Goal: Transaction & Acquisition: Book appointment/travel/reservation

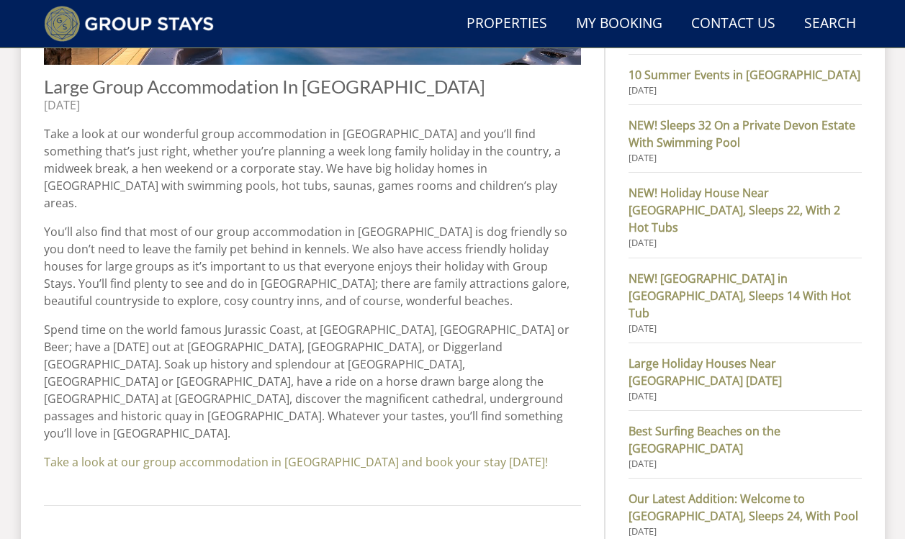
scroll to position [735, 0]
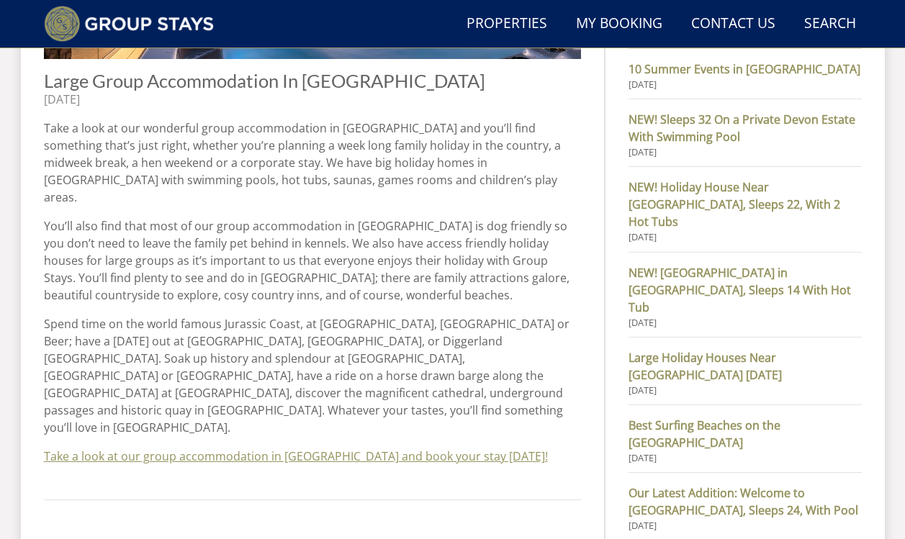
click at [223, 449] on link "Take a look at our group accommodation in [GEOGRAPHIC_DATA] and book your stay …" at bounding box center [296, 457] width 504 height 16
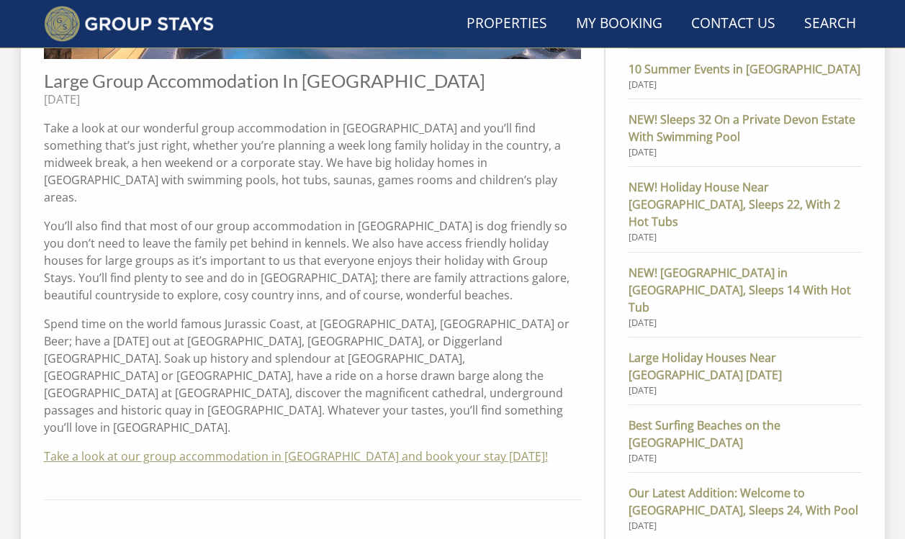
scroll to position [741, 0]
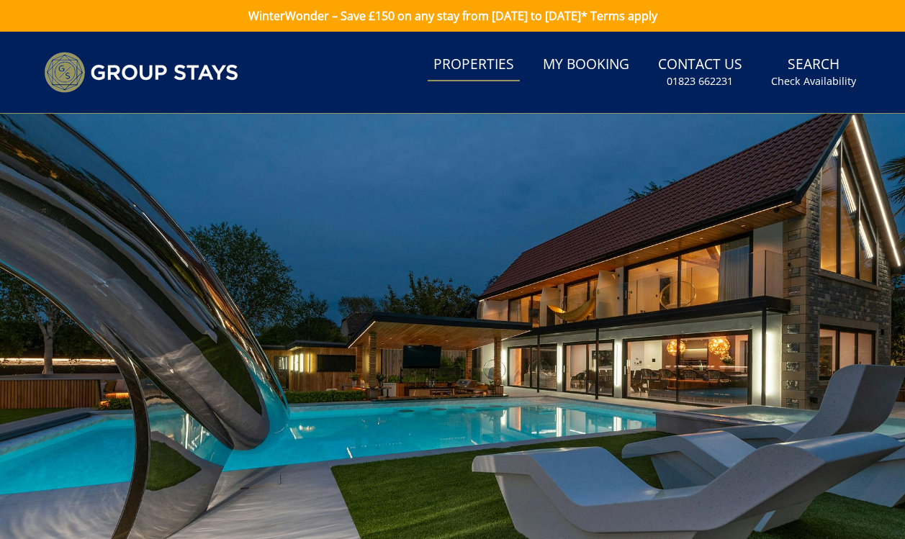
click at [482, 66] on link "Properties" at bounding box center [474, 65] width 92 height 32
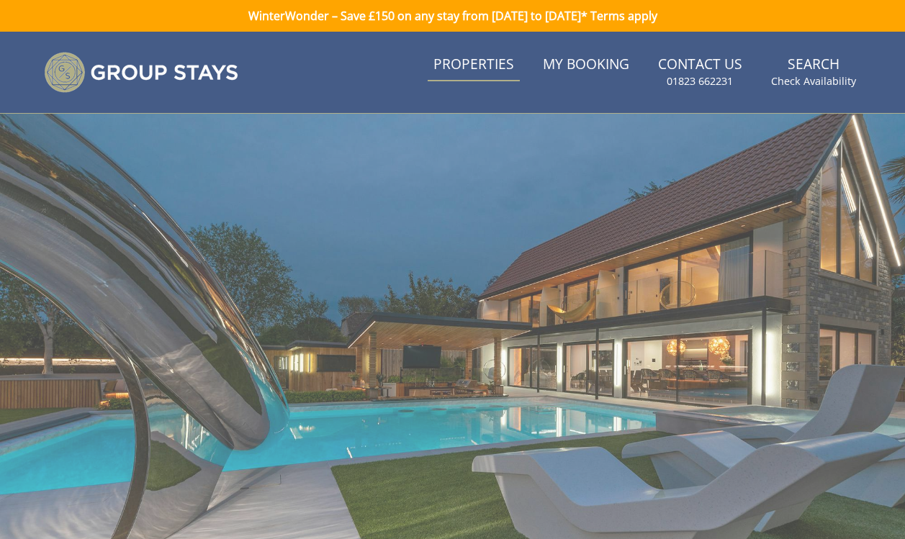
scroll to position [1, 0]
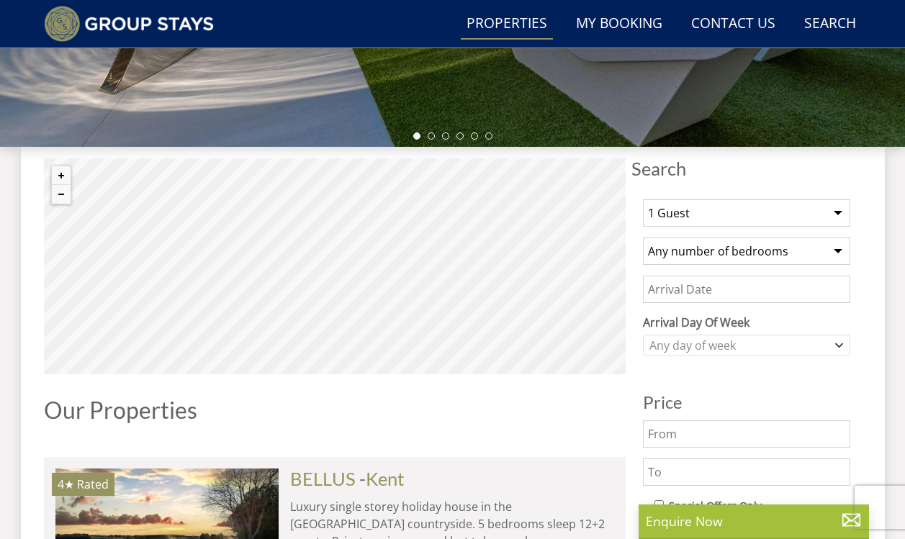
scroll to position [438, 0]
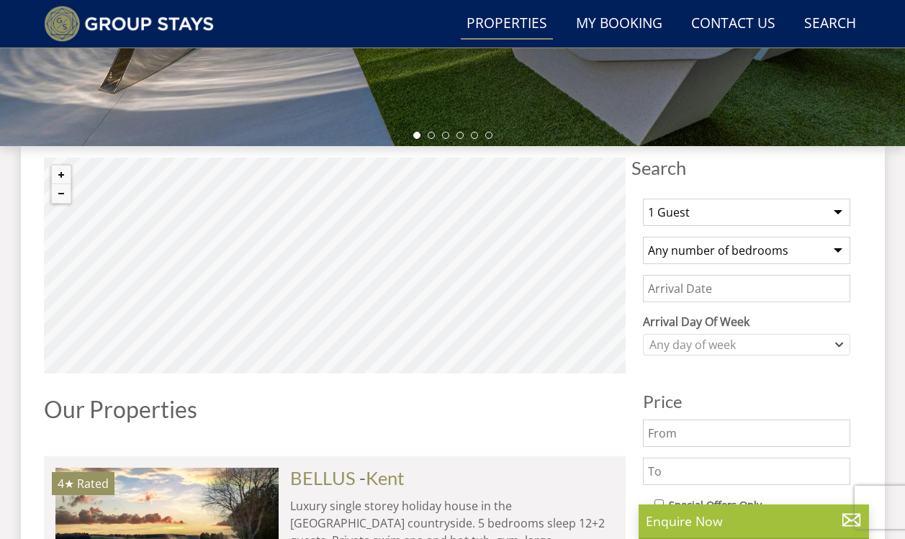
select select "17"
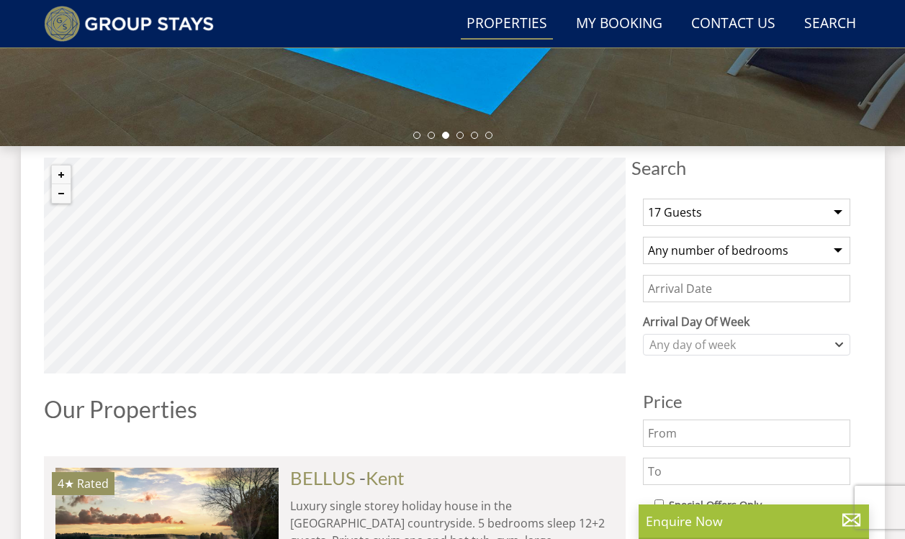
select select "7"
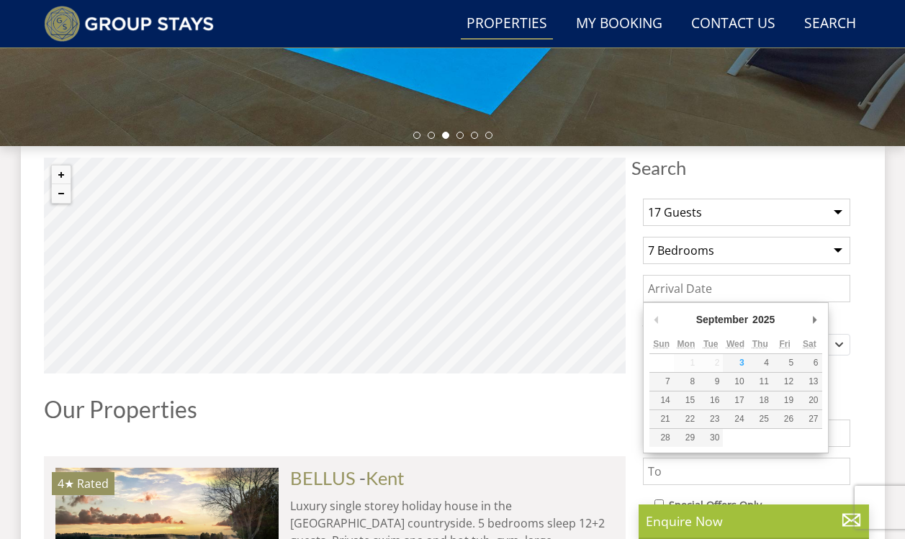
click at [807, 289] on input "Date" at bounding box center [746, 288] width 207 height 27
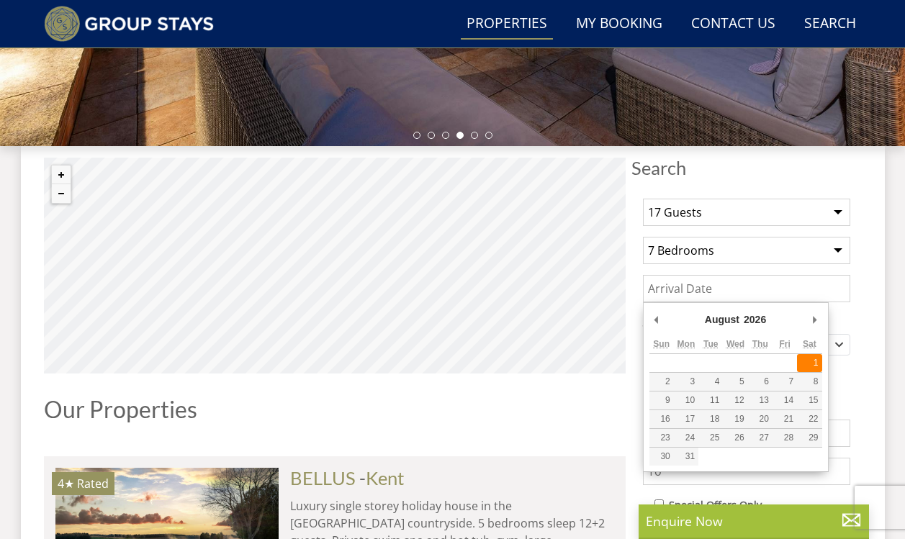
type input "[DATE]"
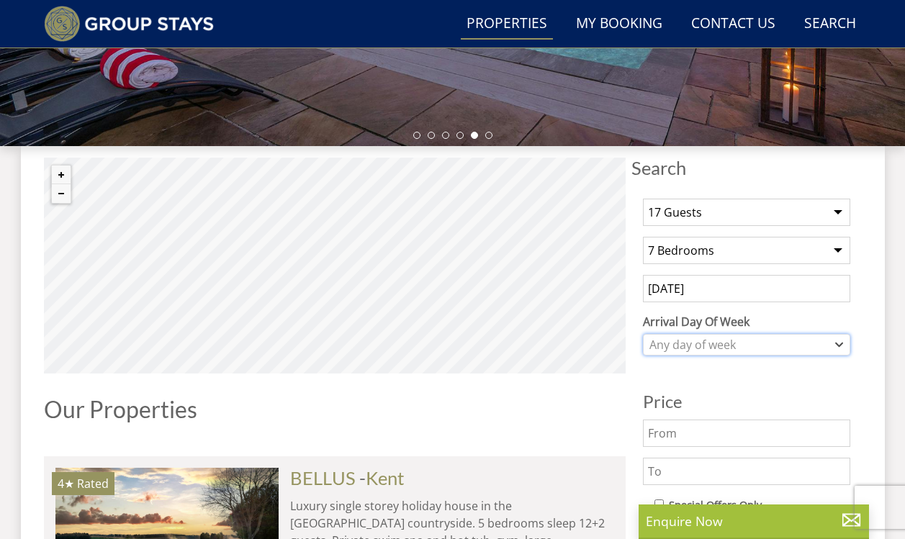
click at [837, 344] on icon "Combobox" at bounding box center [840, 344] width 6 height 3
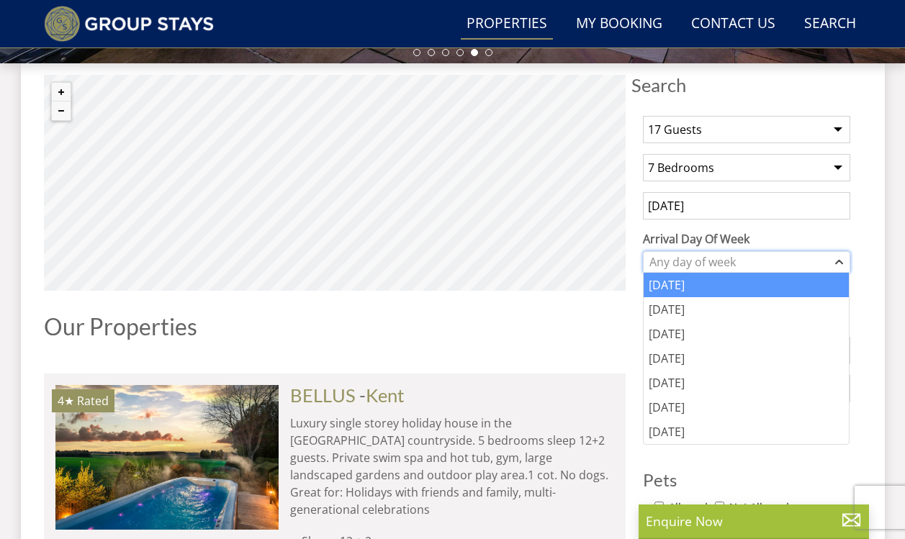
scroll to position [525, 0]
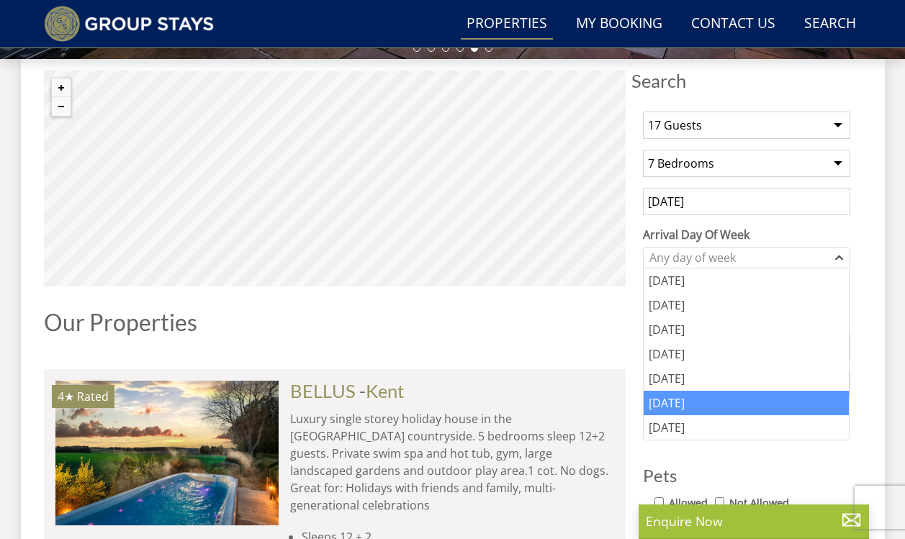
click at [699, 400] on div "[DATE]" at bounding box center [747, 403] width 206 height 24
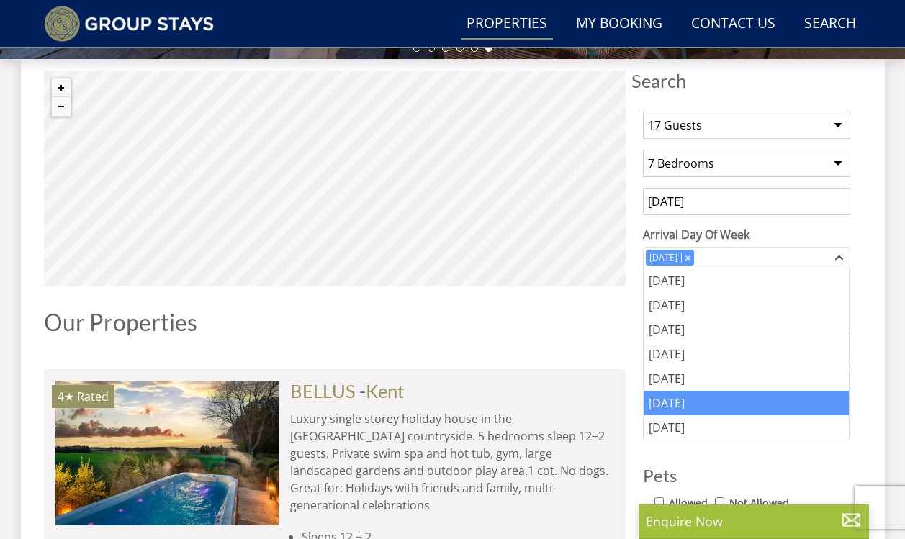
click at [700, 400] on div "[DATE]" at bounding box center [747, 403] width 206 height 24
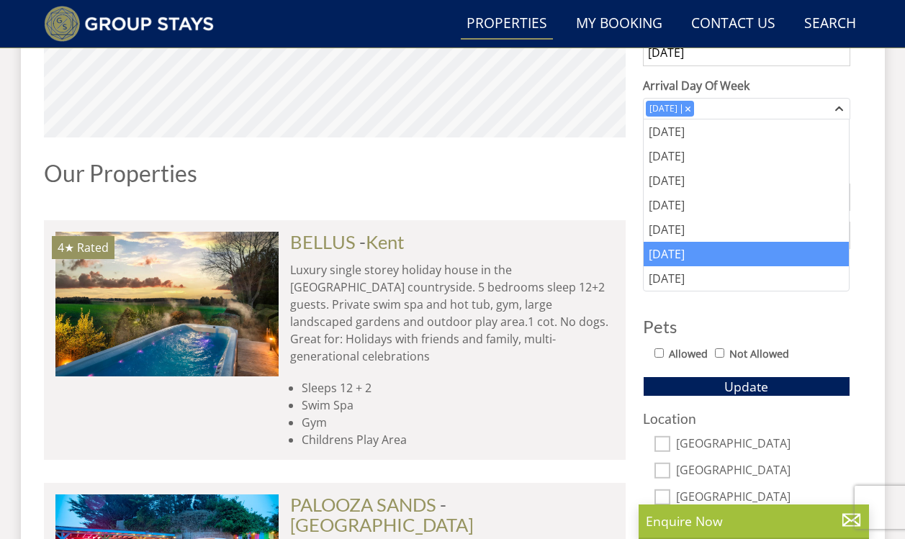
scroll to position [677, 1]
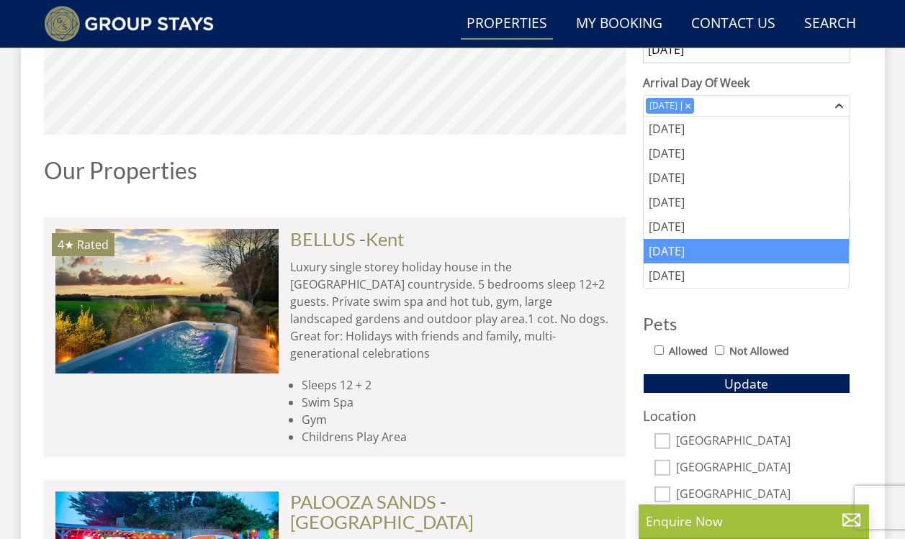
click at [662, 353] on div "Allowed Not Allowed" at bounding box center [753, 352] width 196 height 21
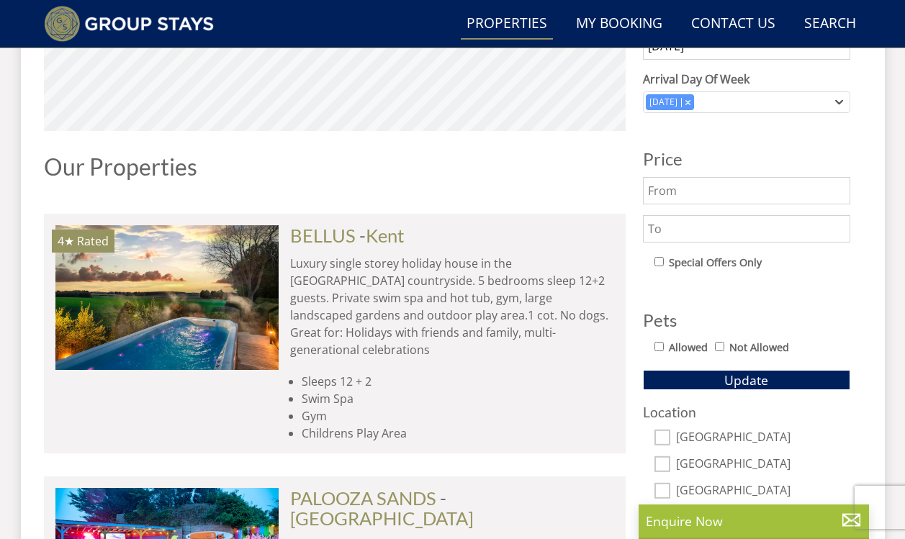
scroll to position [683, 1]
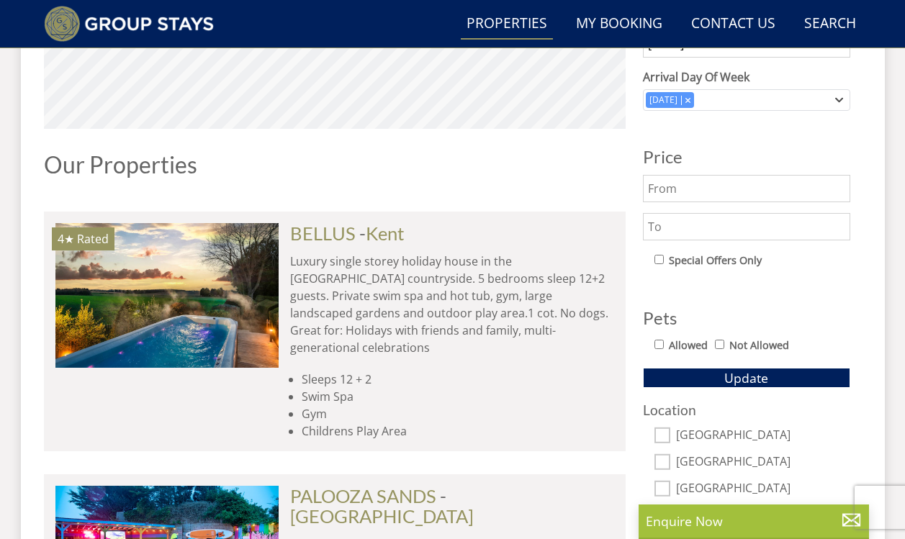
click at [659, 346] on input "Allowed" at bounding box center [659, 344] width 9 height 9
checkbox input "true"
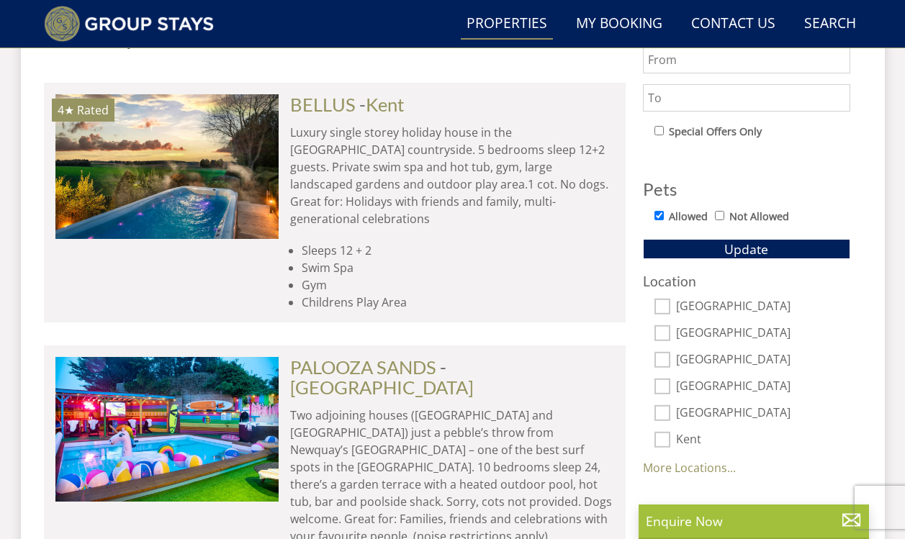
scroll to position [816, 0]
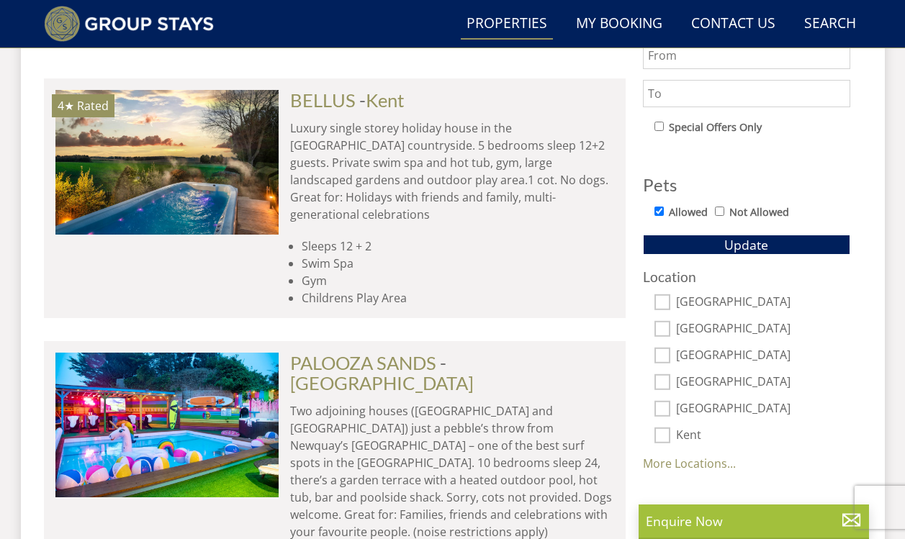
click at [665, 302] on input "[GEOGRAPHIC_DATA]" at bounding box center [663, 303] width 16 height 16
checkbox input "true"
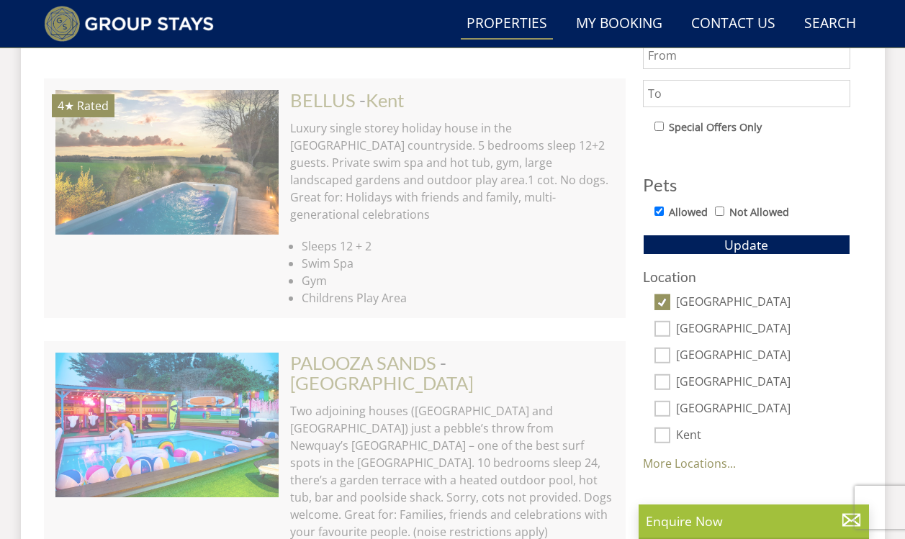
click at [665, 323] on input "[GEOGRAPHIC_DATA]" at bounding box center [663, 329] width 16 height 16
checkbox input "true"
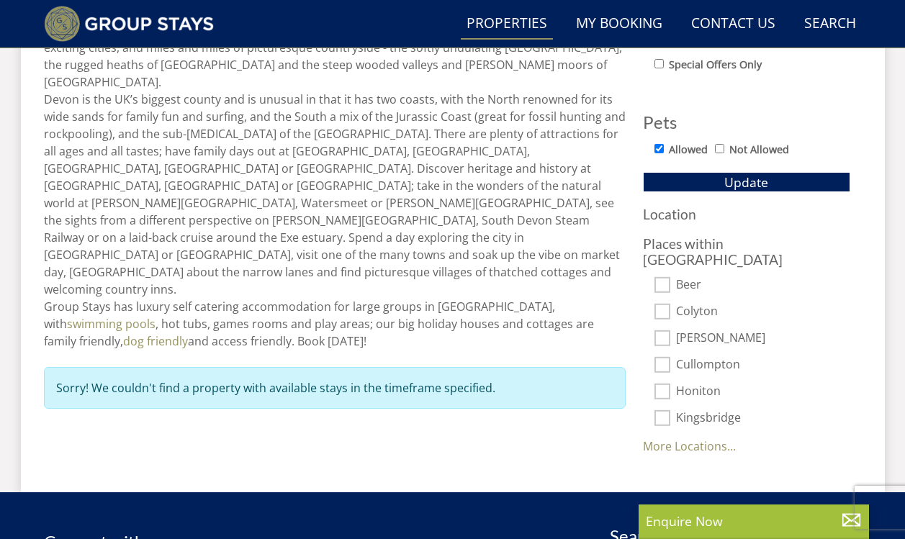
scroll to position [879, 0]
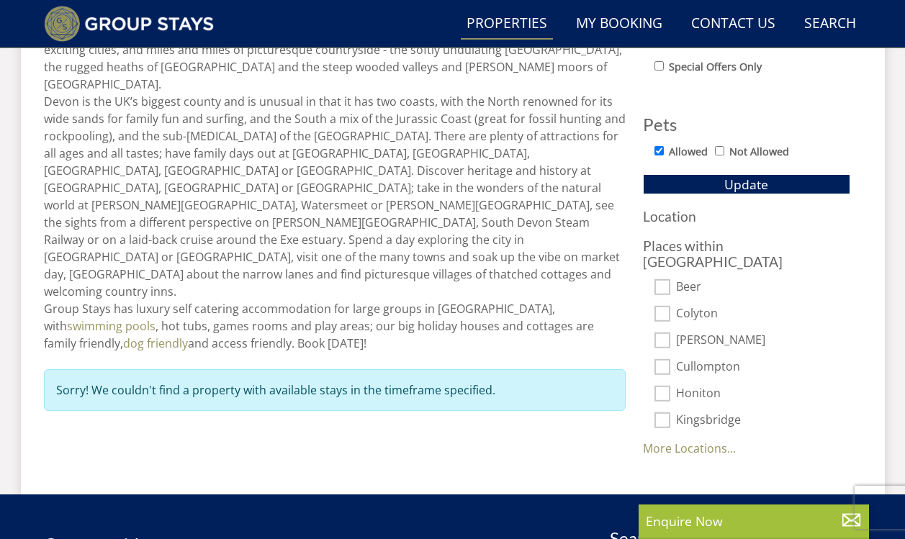
click at [662, 279] on input "Beer" at bounding box center [663, 287] width 16 height 16
checkbox input "true"
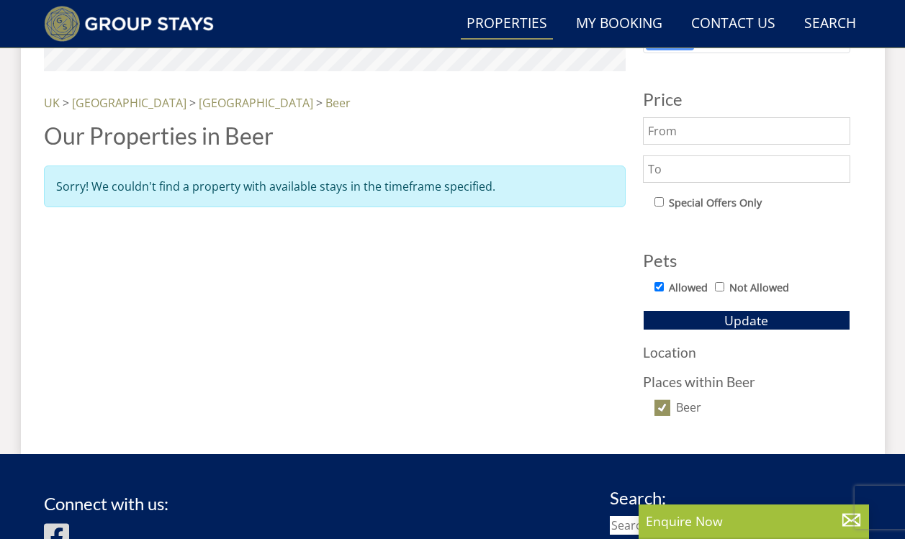
scroll to position [744, 0]
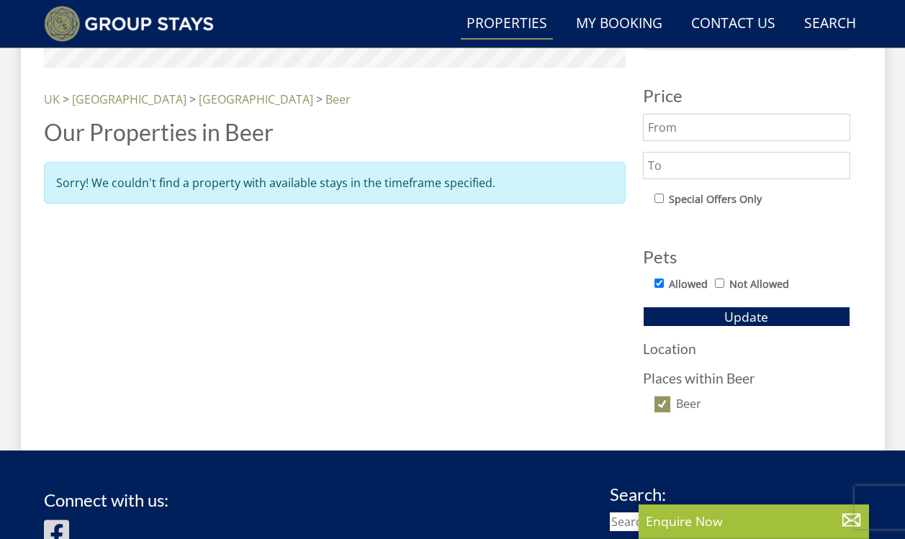
click at [673, 401] on div "Beer" at bounding box center [746, 406] width 207 height 16
click at [676, 354] on h3 "Location" at bounding box center [746, 348] width 207 height 15
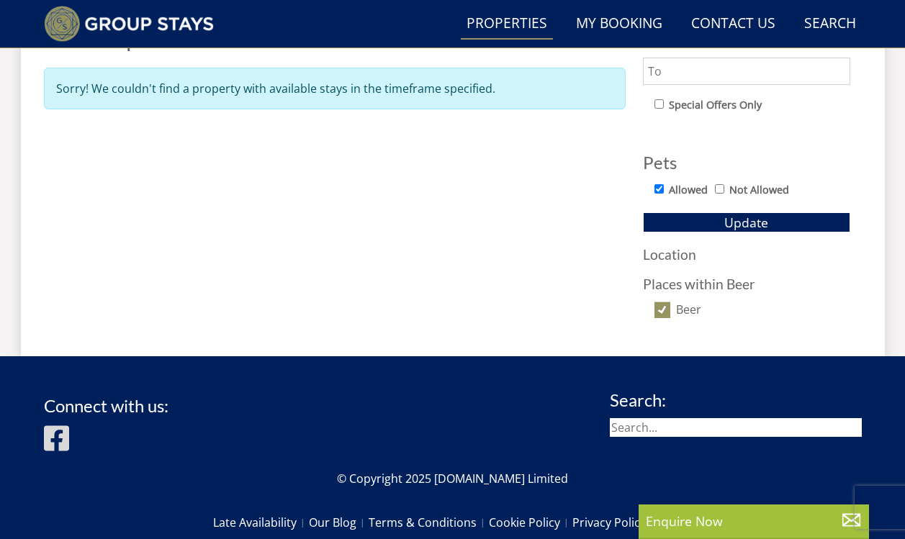
scroll to position [850, 0]
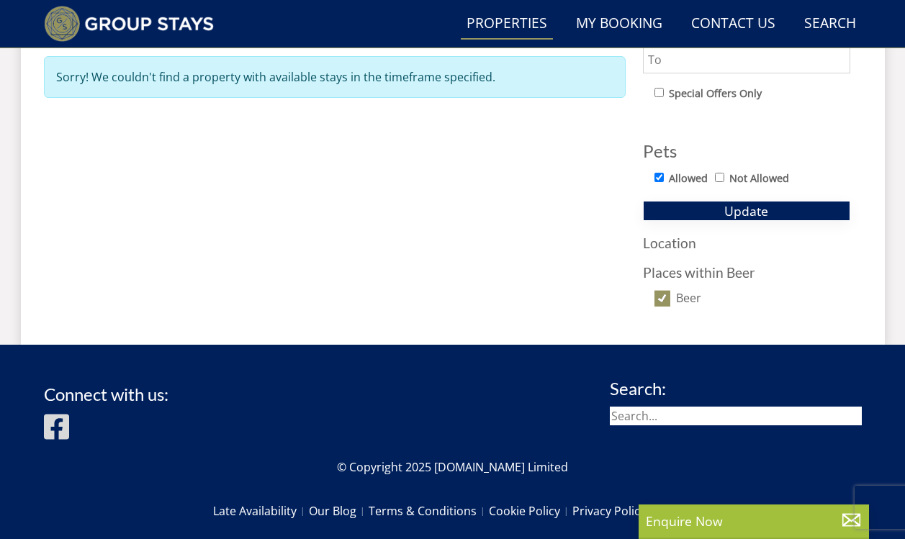
click at [736, 208] on span "Update" at bounding box center [746, 210] width 44 height 17
click at [686, 296] on label "Beer" at bounding box center [763, 300] width 174 height 16
click at [670, 296] on input "Beer" at bounding box center [663, 298] width 16 height 16
checkbox input "false"
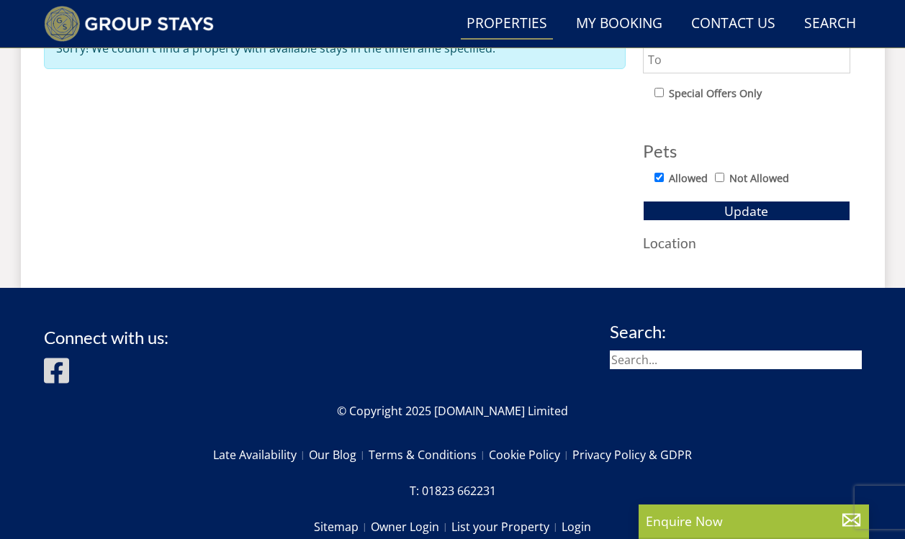
scroll to position [853, 0]
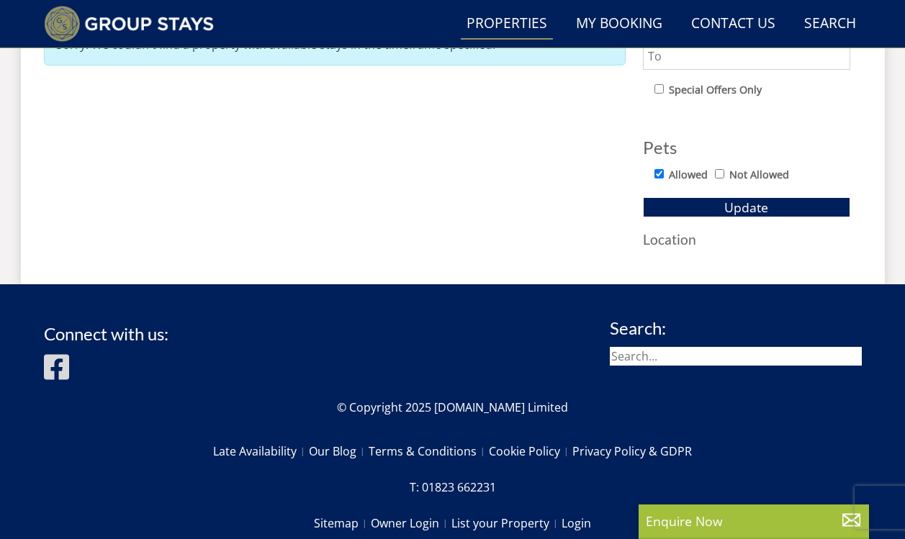
click at [683, 241] on h3 "Location" at bounding box center [746, 239] width 207 height 15
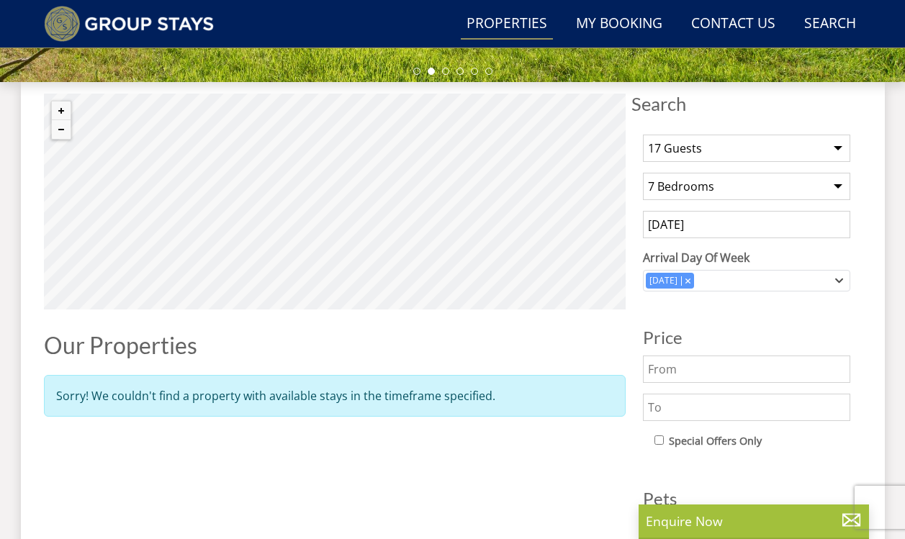
scroll to position [503, 0]
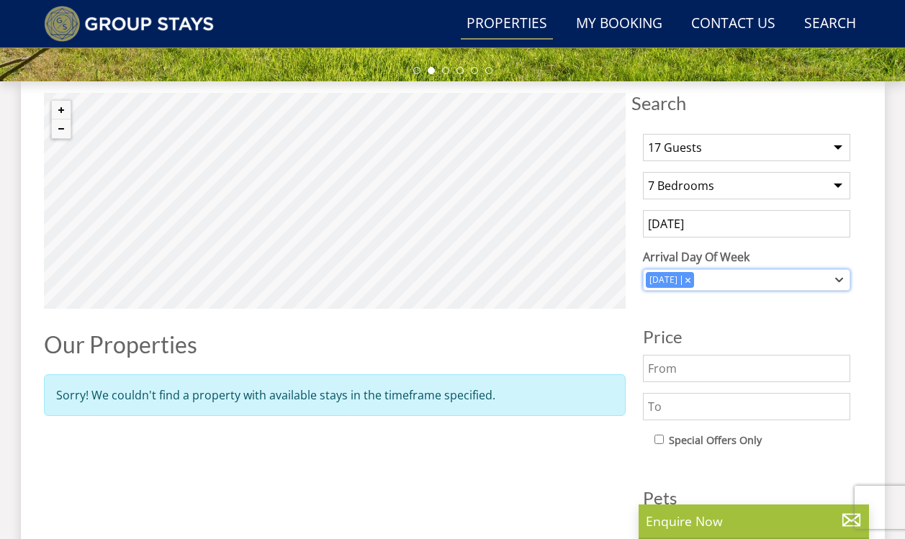
click at [691, 278] on icon "Combobox" at bounding box center [688, 279] width 5 height 5
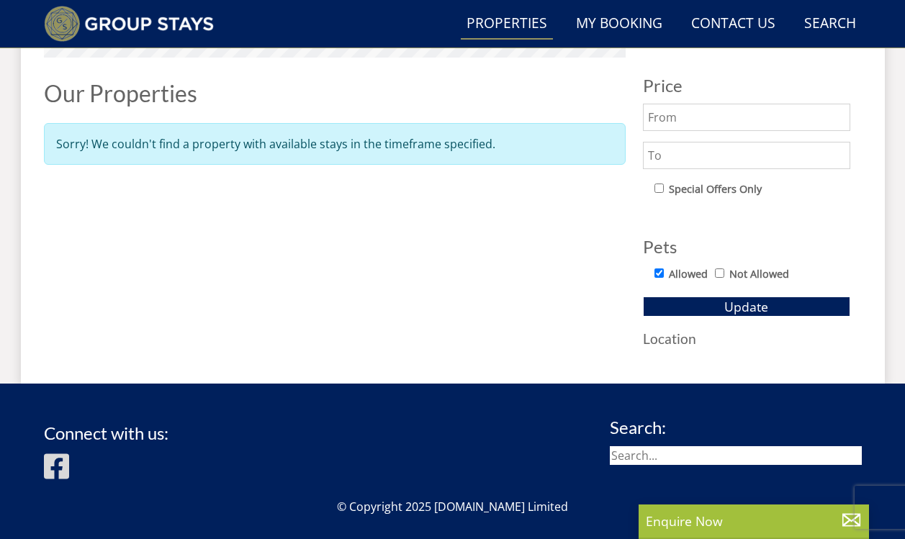
scroll to position [758, 0]
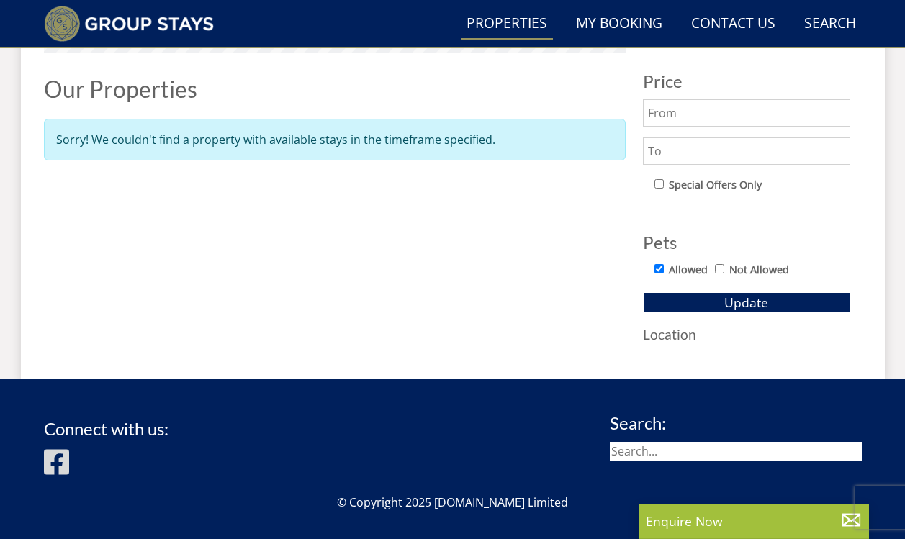
click at [657, 271] on input "Allowed" at bounding box center [659, 268] width 9 height 9
click at [658, 271] on input "Allowed" at bounding box center [659, 268] width 9 height 9
checkbox input "true"
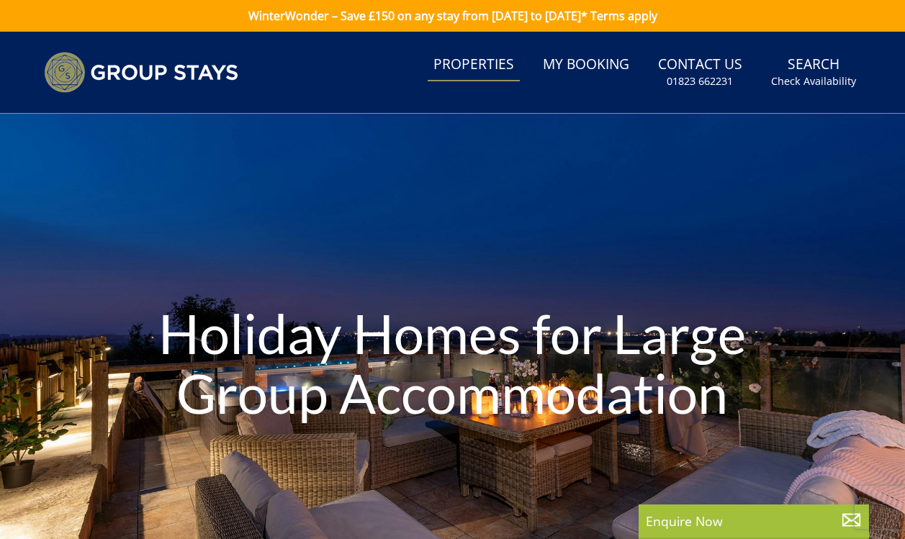
scroll to position [0, 0]
click at [482, 68] on link "Properties" at bounding box center [474, 65] width 92 height 32
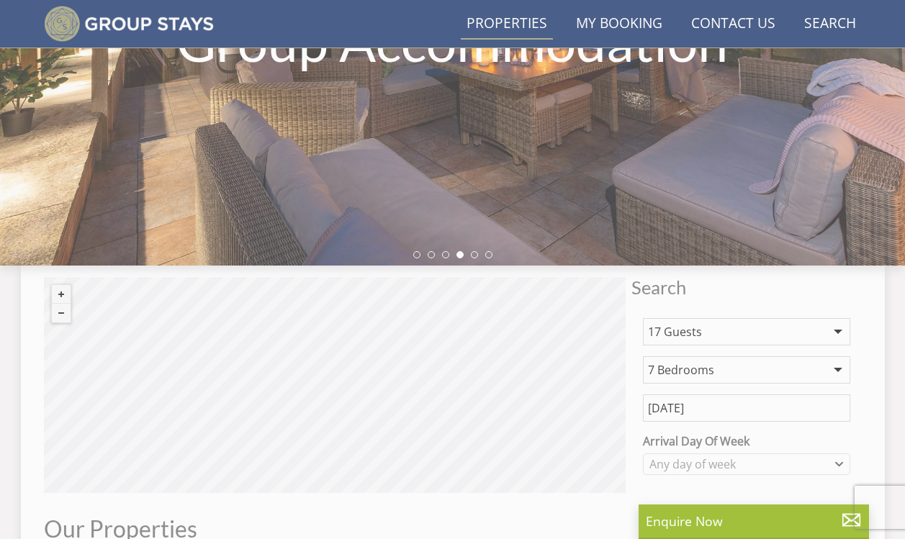
scroll to position [325, 0]
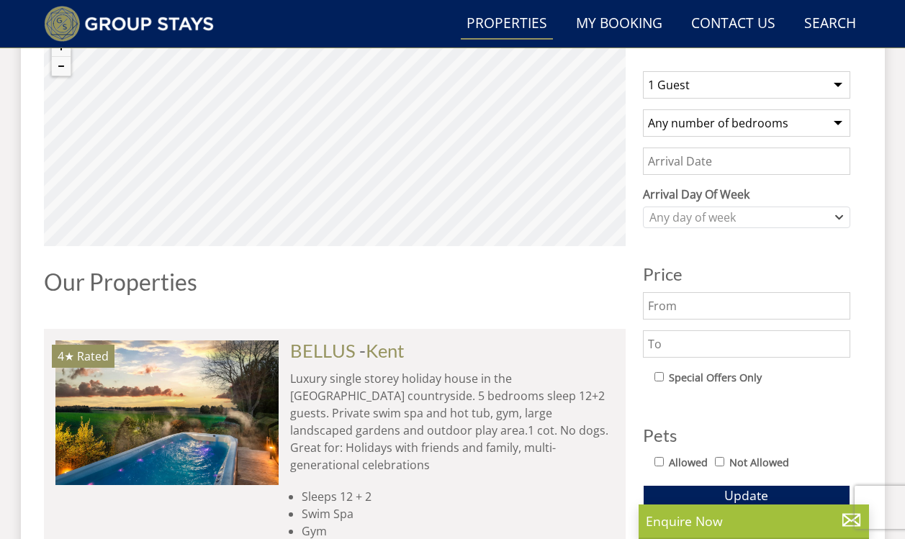
scroll to position [570, 0]
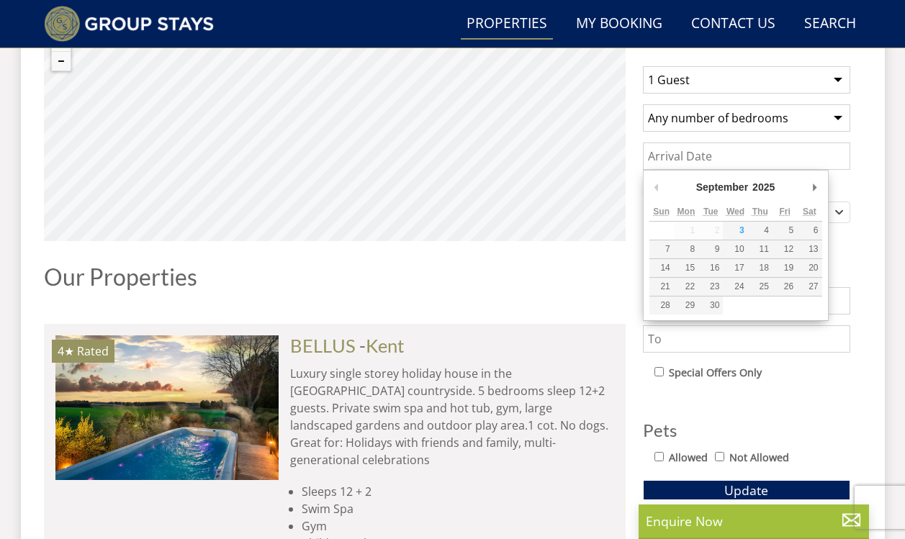
click at [720, 161] on input "Date" at bounding box center [746, 156] width 207 height 27
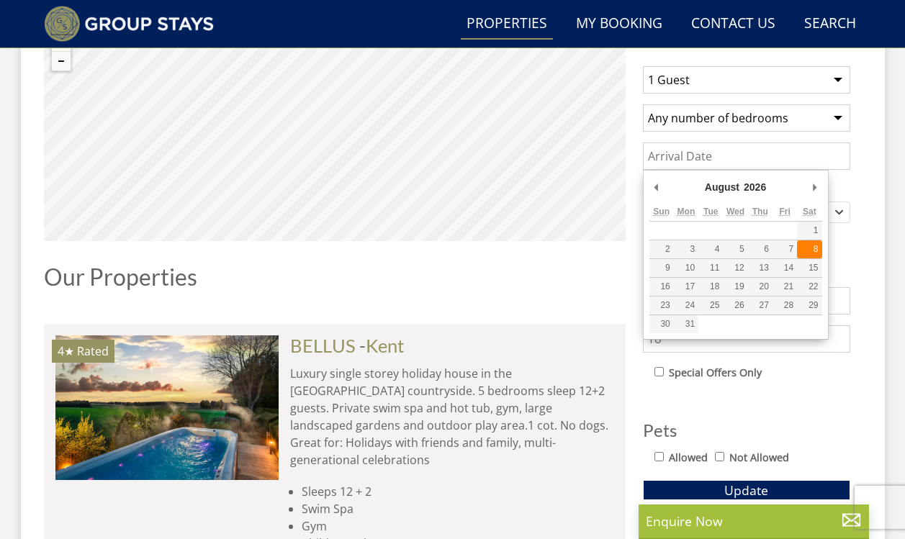
type input "[DATE]"
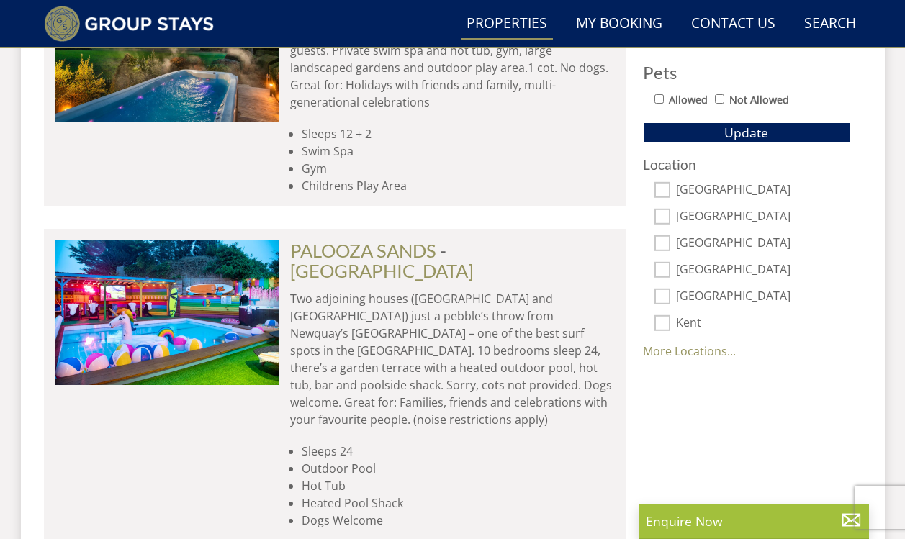
scroll to position [928, 1]
click at [664, 217] on input "[GEOGRAPHIC_DATA]" at bounding box center [663, 217] width 16 height 16
checkbox input "true"
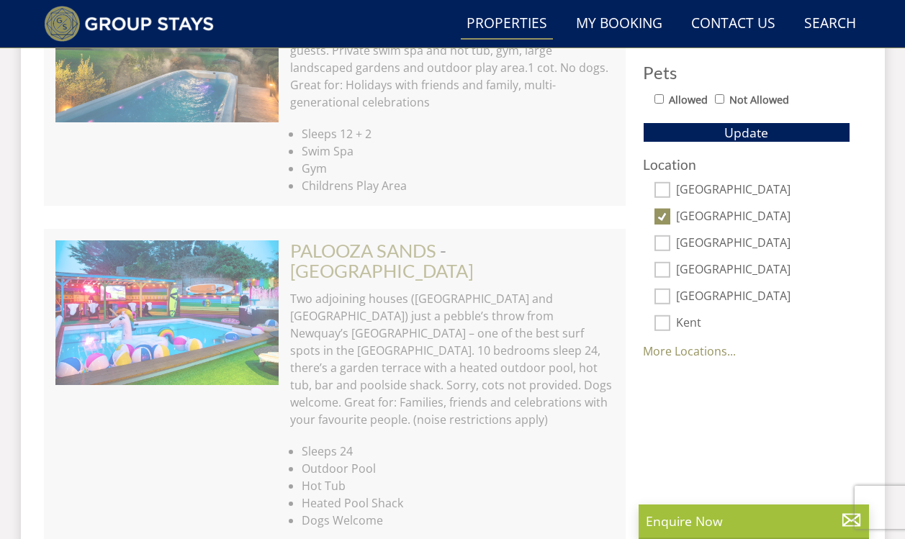
click at [662, 194] on input "[GEOGRAPHIC_DATA]" at bounding box center [663, 190] width 16 height 16
checkbox input "true"
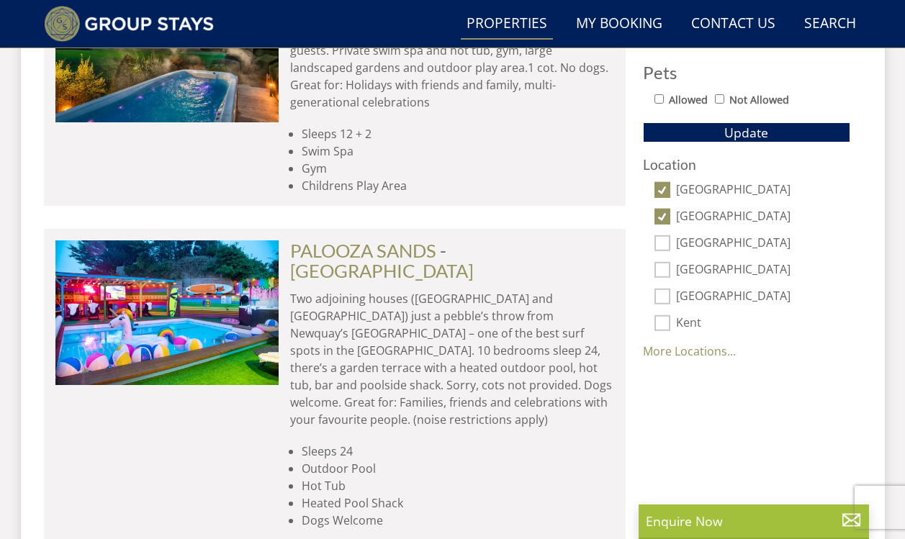
scroll to position [926, 1]
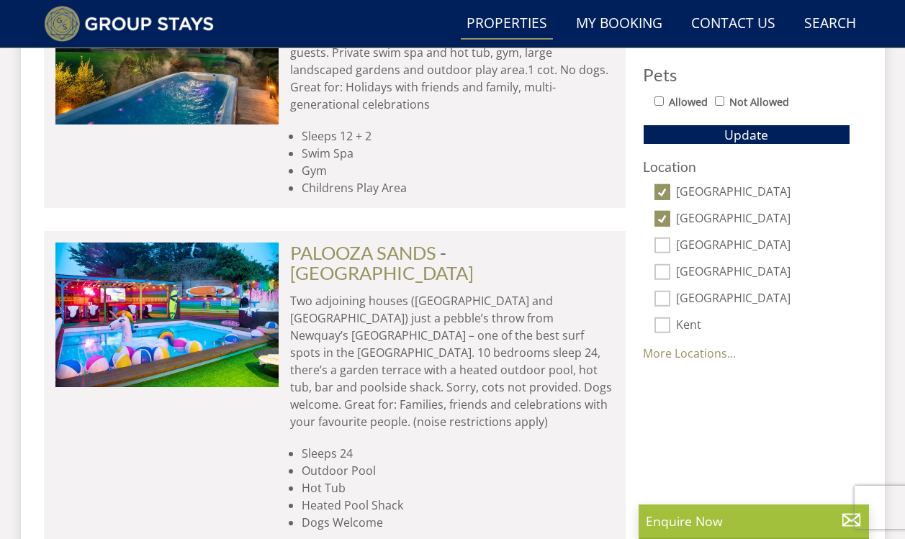
click at [665, 250] on input "[GEOGRAPHIC_DATA]" at bounding box center [663, 246] width 16 height 16
checkbox input "true"
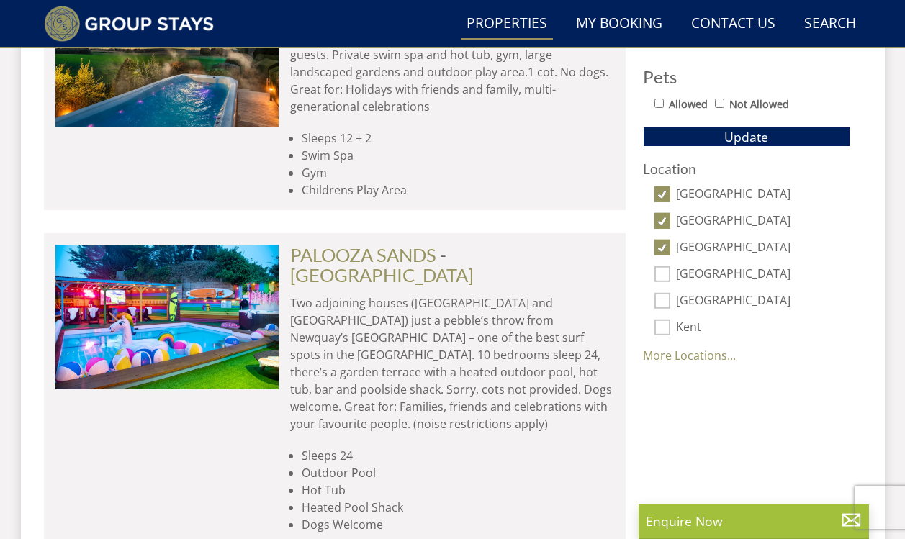
click at [664, 275] on input "[GEOGRAPHIC_DATA]" at bounding box center [663, 274] width 16 height 16
checkbox input "true"
click at [664, 302] on input "[GEOGRAPHIC_DATA]" at bounding box center [663, 301] width 16 height 16
checkbox input "true"
click at [660, 357] on link "More Locations..." at bounding box center [689, 356] width 93 height 16
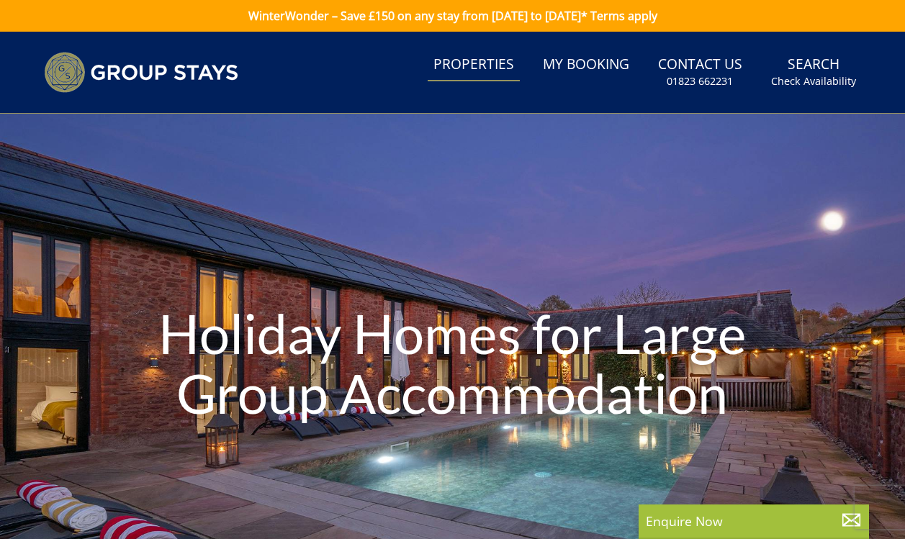
scroll to position [0, 0]
